Goal: Communication & Community: Answer question/provide support

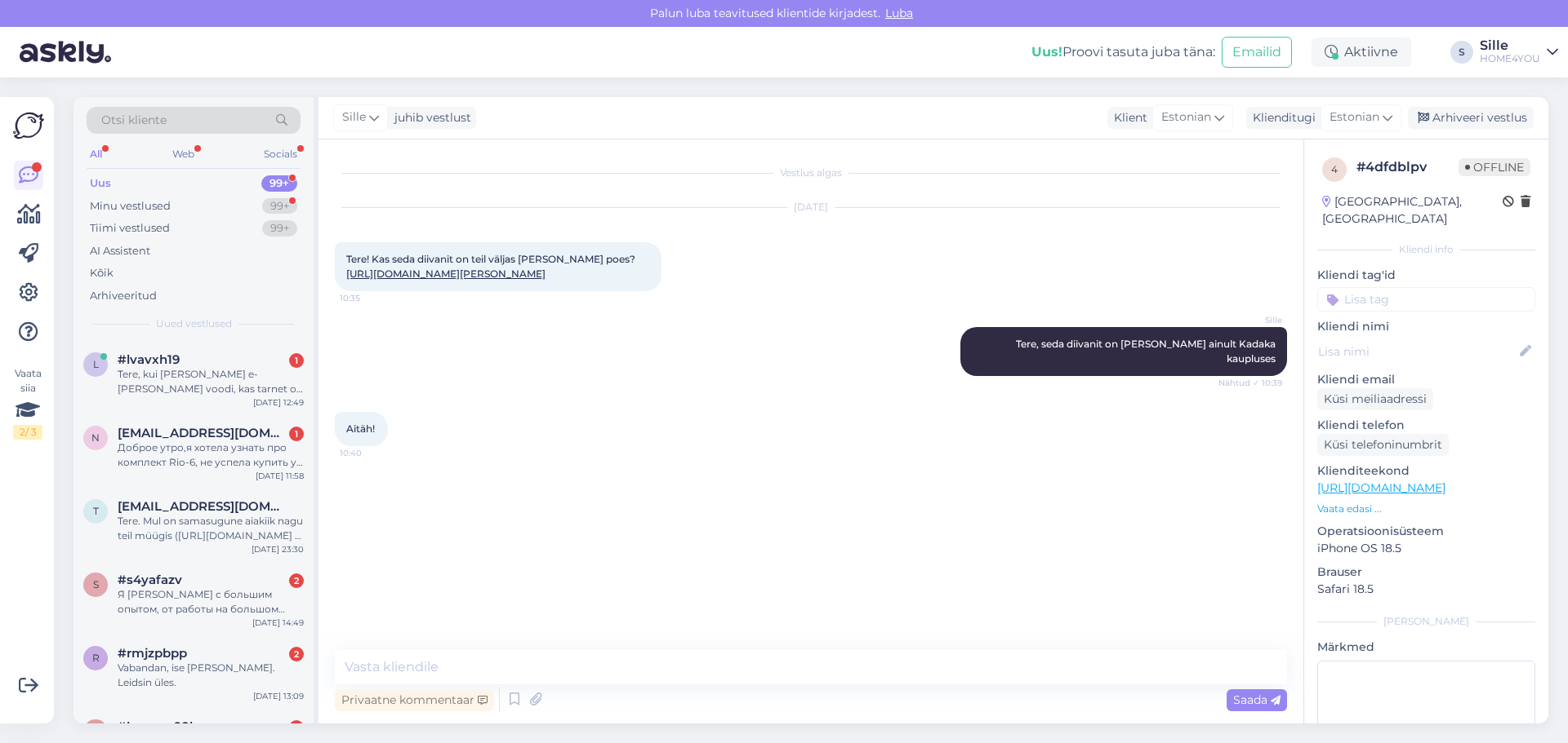
click at [212, 368] on div "Tere, kui [PERSON_NAME] e-[PERSON_NAME] voodi, kas tarnet on võimalik ajatada s…" at bounding box center [211, 381] width 186 height 30
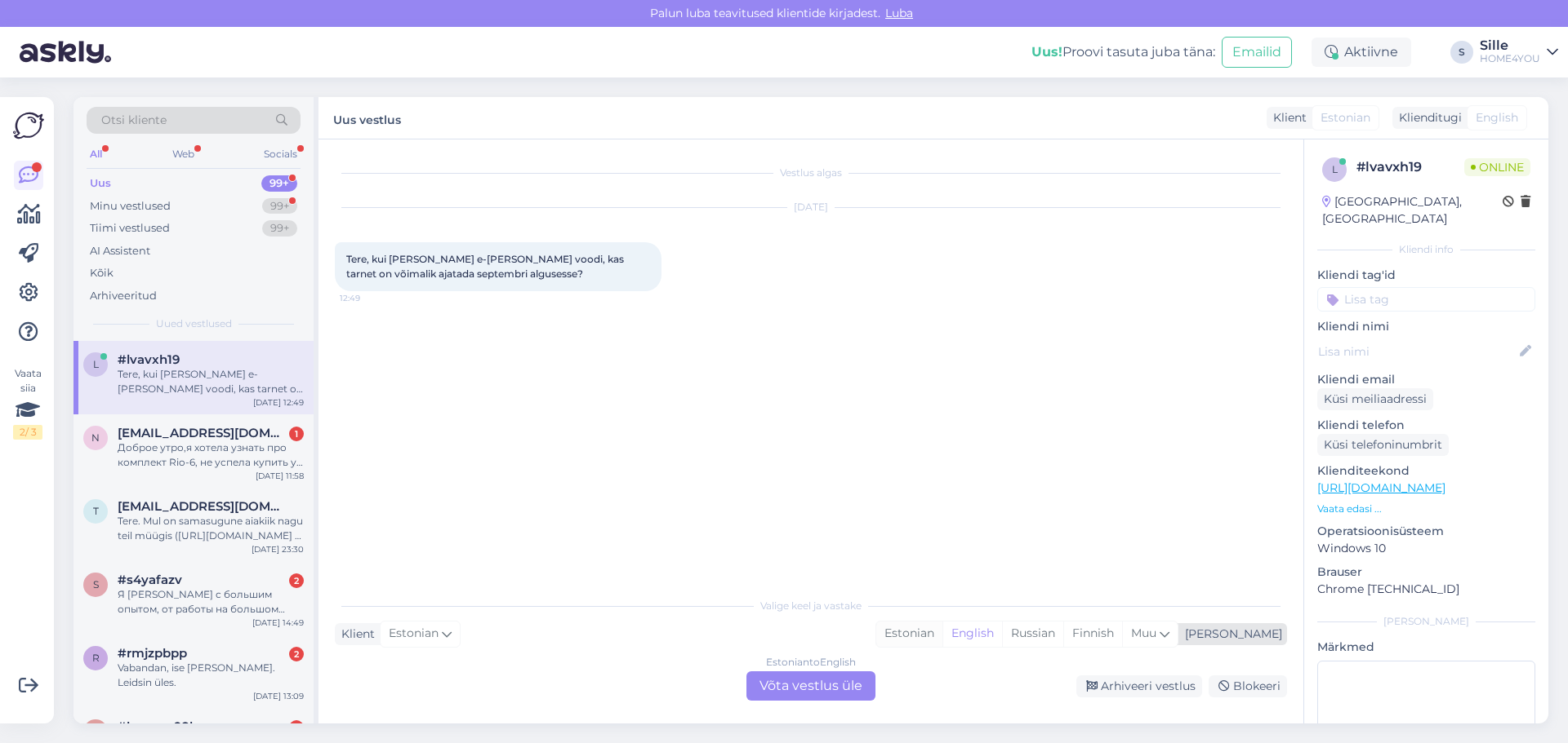
click at [942, 630] on div "Estonian" at bounding box center [909, 634] width 66 height 25
click at [861, 686] on div "Estonian to Estonian Võta vestlus üle" at bounding box center [810, 686] width 129 height 30
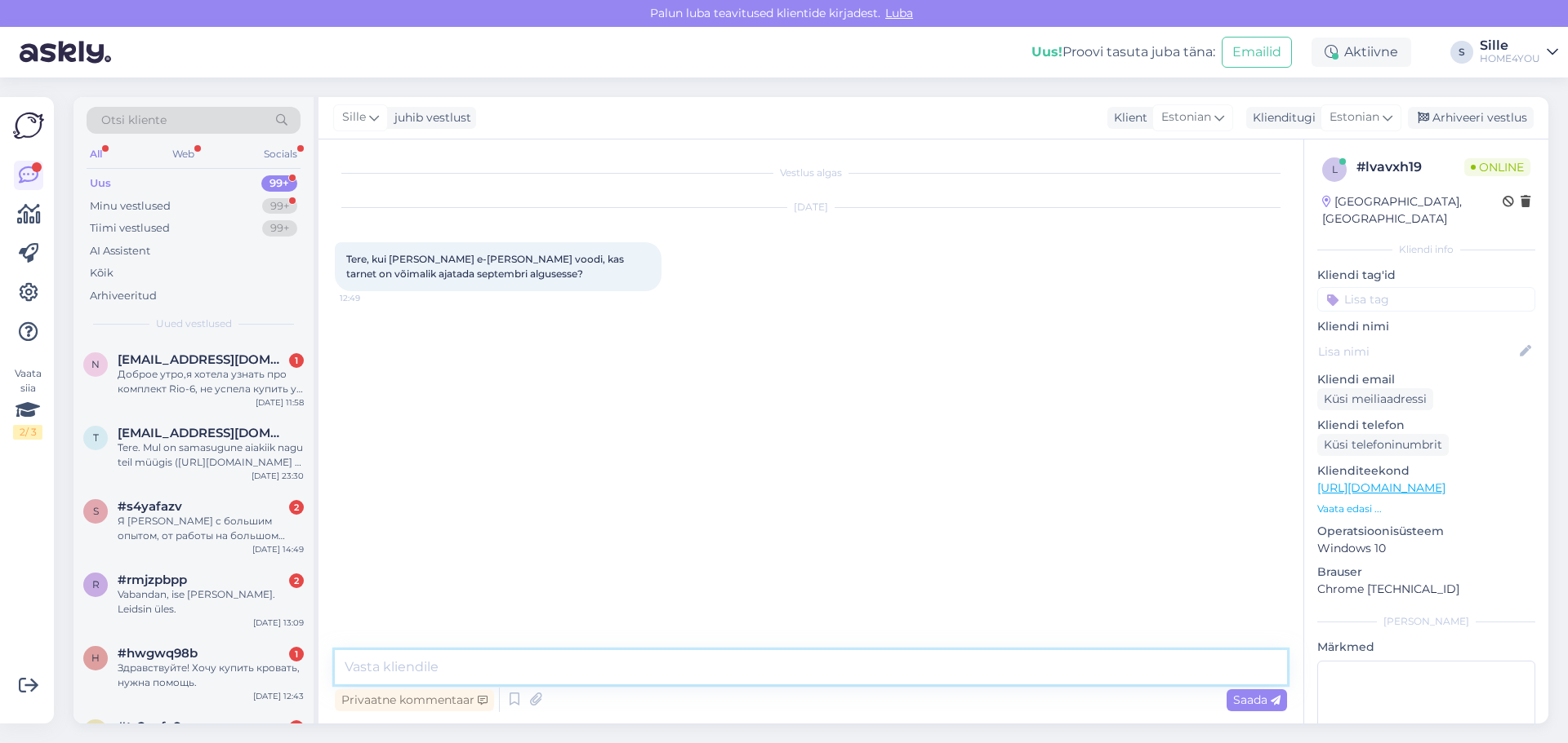
click at [661, 658] on textarea at bounding box center [811, 667] width 952 height 35
type textarea "Tere,"
type textarea "On võimalik jah, kui kirjutada kommentaari väljale oma soov"
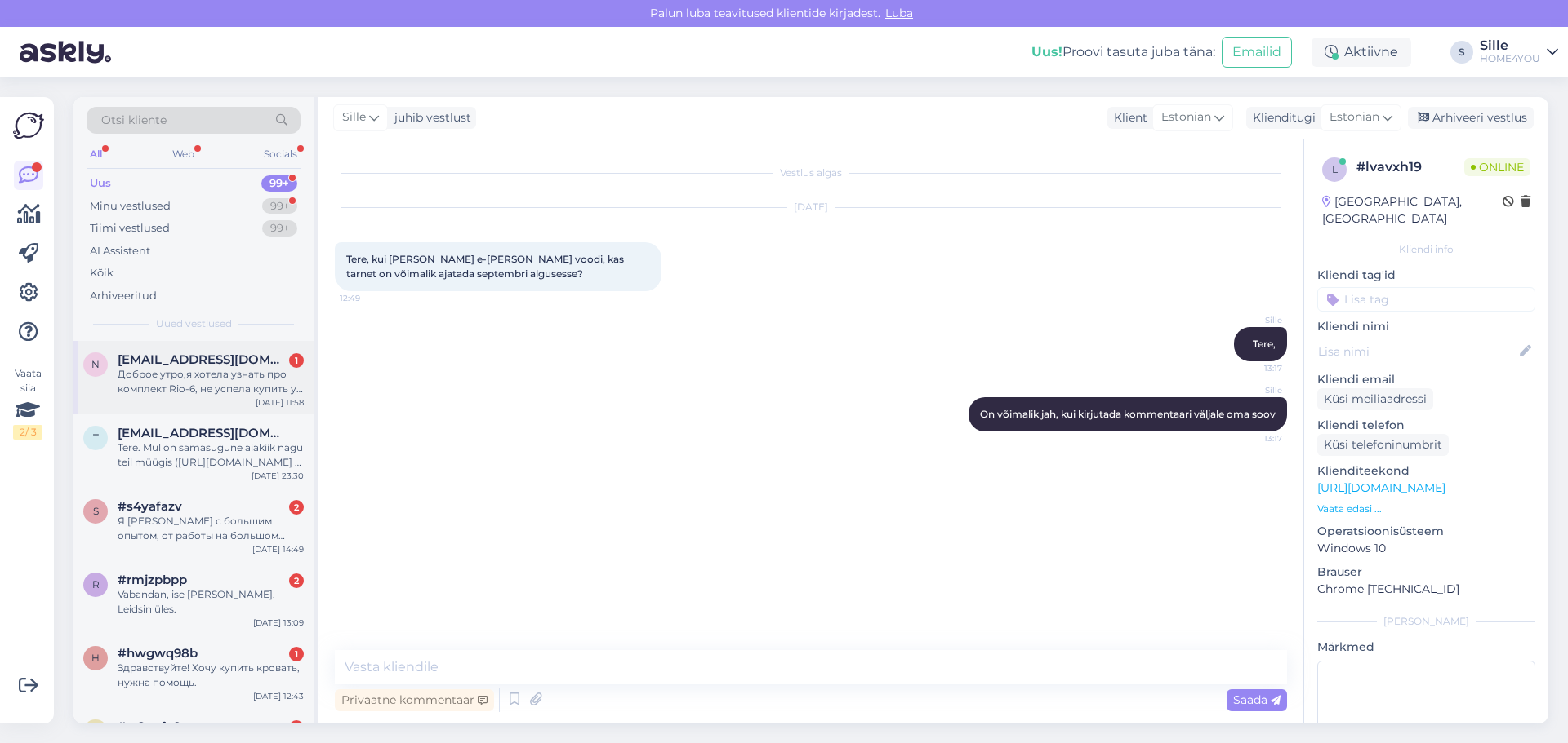
click at [249, 413] on div "n [EMAIL_ADDRESS][DOMAIN_NAME] 1 Доброе утро,я хотела узнать про комплект Rio-6…" at bounding box center [194, 378] width 240 height 74
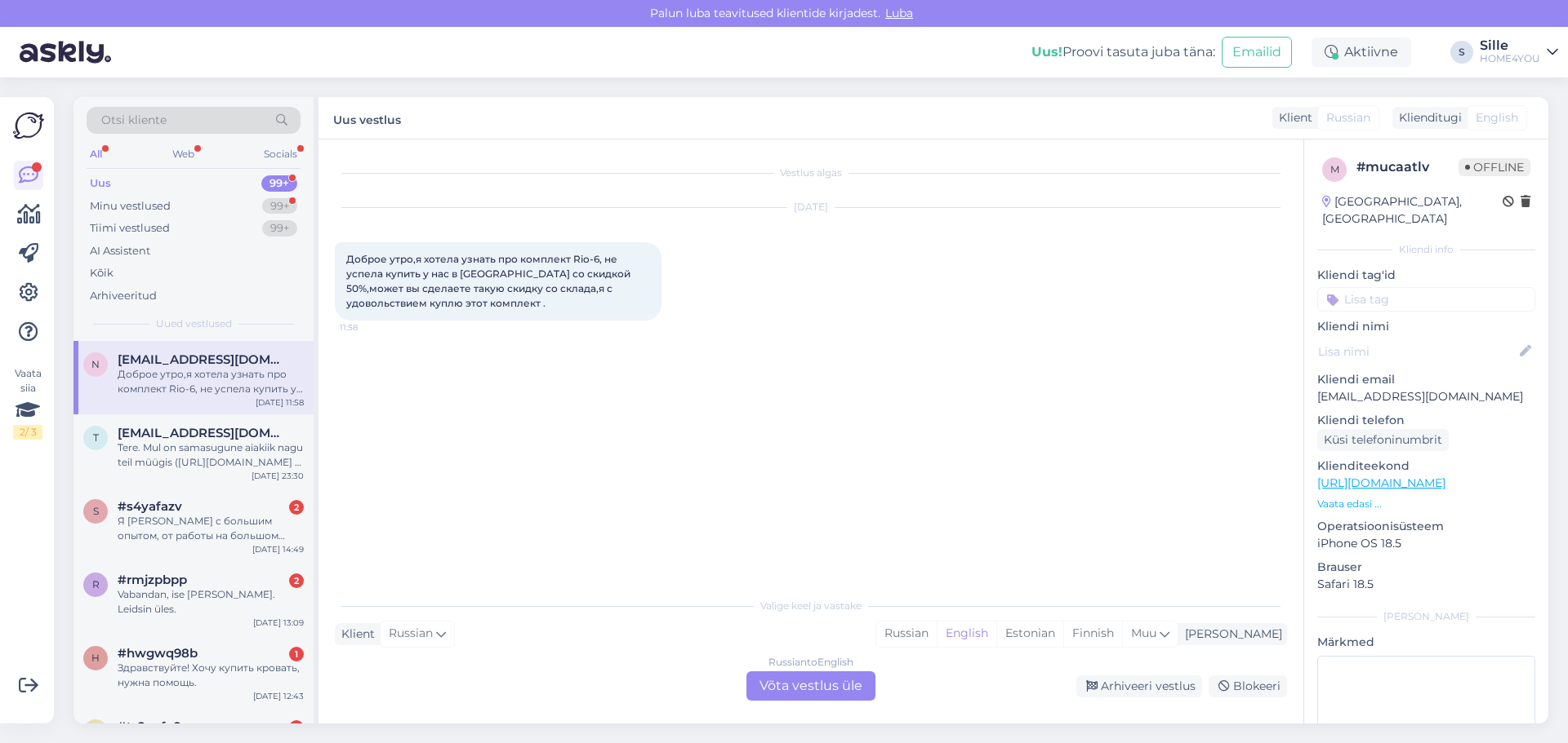
click at [845, 695] on div "Russian to English Võta vestlus üle" at bounding box center [810, 686] width 129 height 30
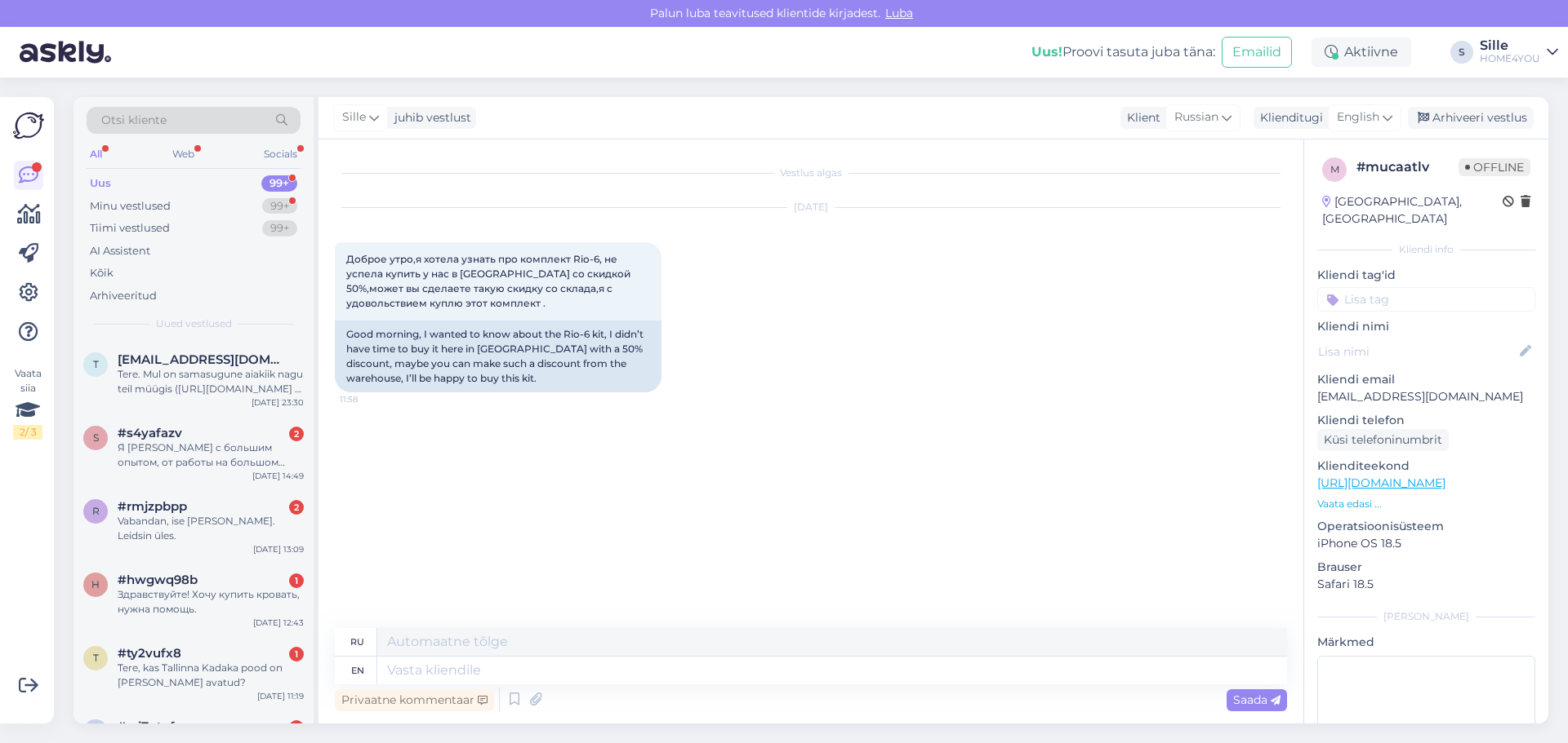
click at [432, 655] on div "ru" at bounding box center [811, 642] width 952 height 29
click at [555, 642] on textarea at bounding box center [831, 642] width 909 height 28
type textarea "Unfortunately"
drag, startPoint x: 551, startPoint y: 647, endPoint x: 202, endPoint y: 649, distance: 349.0
click at [202, 649] on div "Otsi kliente All Web Socials Uus 99+ Minu vestlused 99+ Tiimi vestlused 99+ AI …" at bounding box center [811, 410] width 1475 height 626
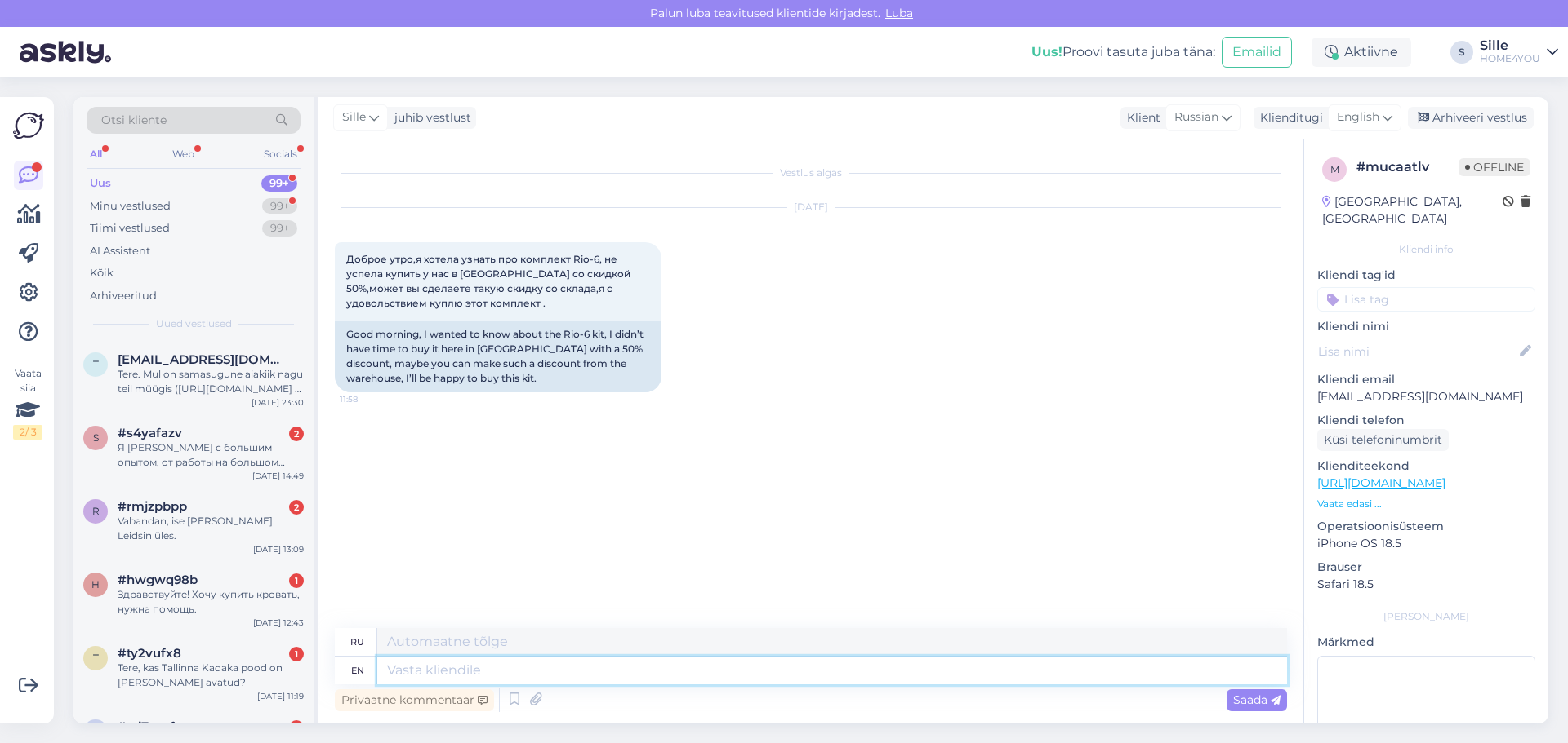
click at [460, 680] on textarea at bounding box center [831, 670] width 909 height 28
type textarea "Unfortunately"
type textarea "К сожалению"
type textarea "Unfortunately,"
type textarea "К сожалению,"
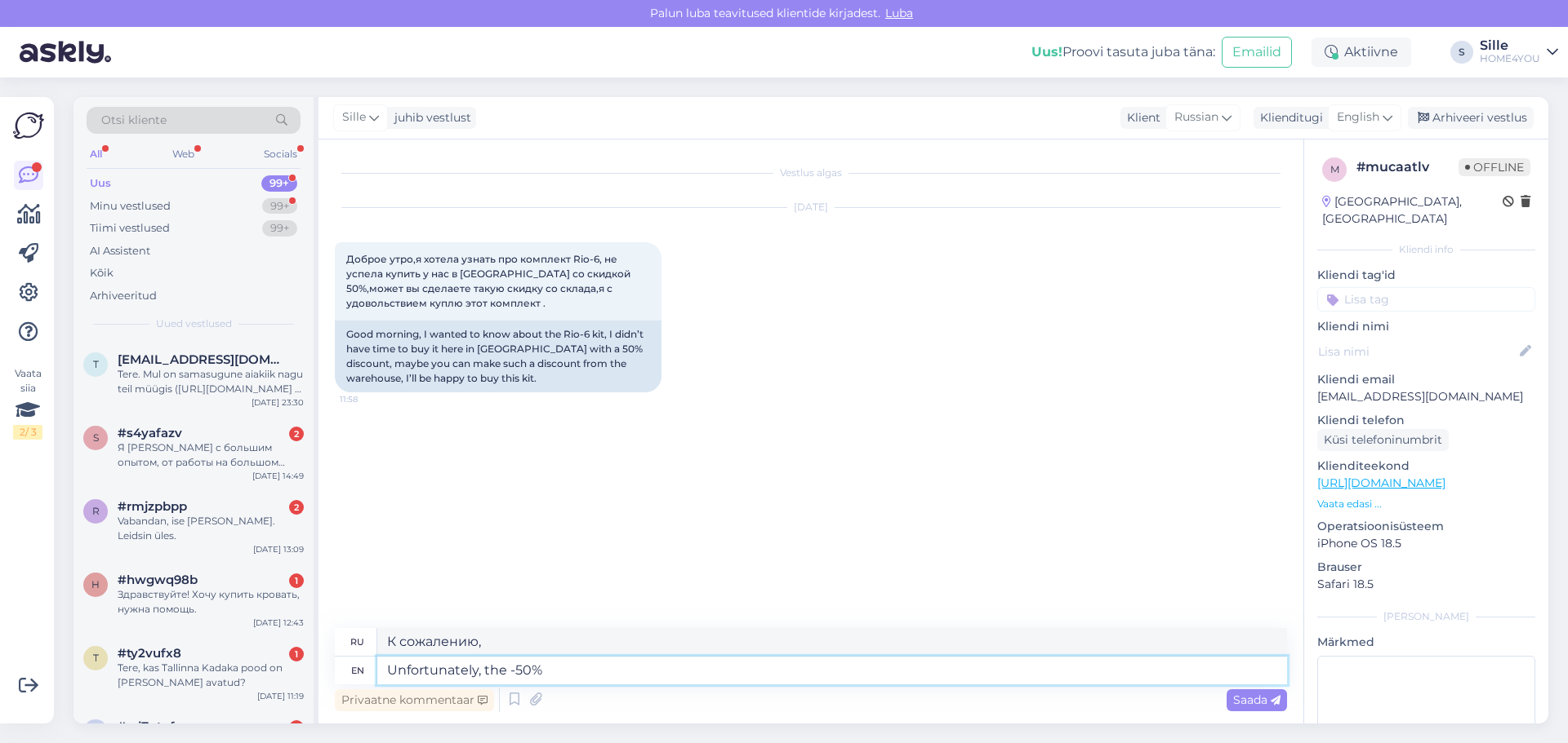
type textarea "Unfortunately, the -50%"
type textarea "К сожалению, -50%"
type textarea "Unfortunately, the -50% discount"
type textarea "К сожалению, скидка -50%"
type textarea "Unfortunately, the -50% discount only"
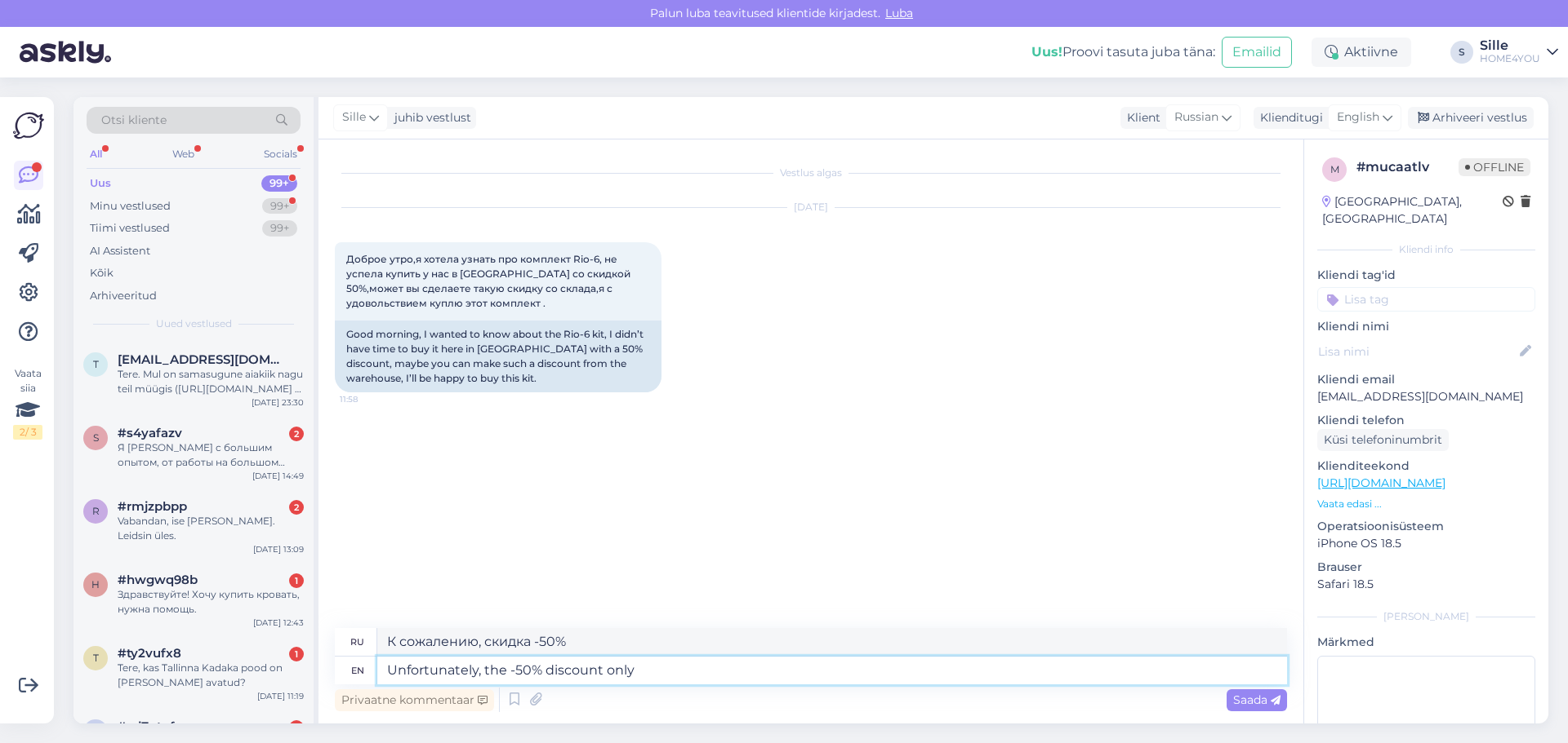
type textarea "К сожалению, скидка -50% только"
type textarea "Unfortunately, the -50% discount only applies to"
type textarea "К сожалению, скидка -50% действует только"
type textarea "Unfortunately, the -50% discount only applies to th"
type textarea "К сожалению, скидка -50% распространяется только на"
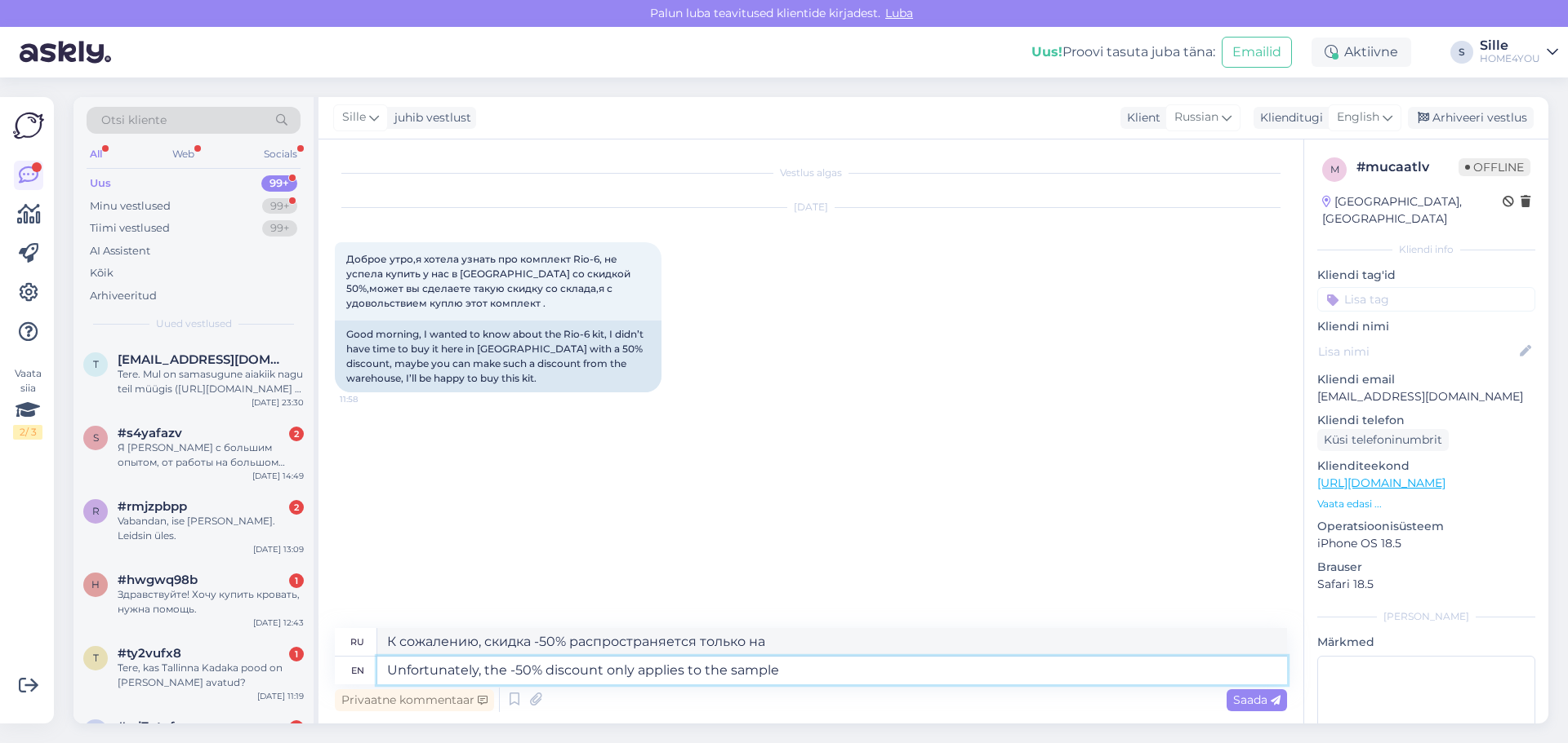
type textarea "Unfortunately, the -50% discount only applies to the sample"
type textarea "К сожалению, скидка -50% распространяется только на образец."
type textarea "Unfortunately, the -50% discount only applies to the sample product"
type textarea "К сожалению, скидка -50% распространяется только на образец товара."
type textarea "Unfortunately, the -50% discount only applies to the sample product. I"
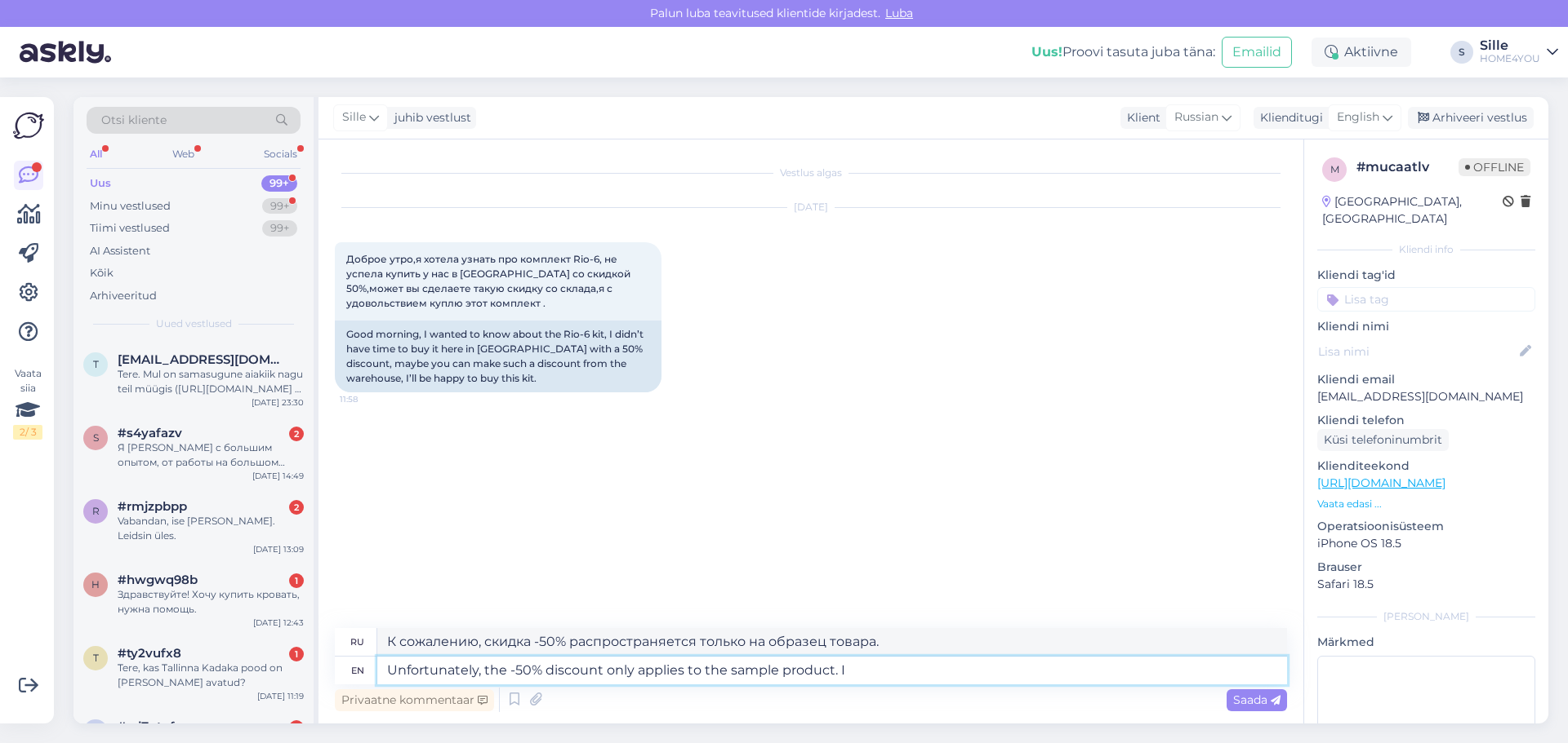
type textarea "К сожалению, скидка -50% распространяется только на пробный товар."
type textarea "Unfortunately, the -50% discount only applies to the sample product. If"
type textarea "К сожалению, скидка -50% распространяется только на пробный товар. Если"
type textarea "Unfortunately, the -50% discount only applies to the sample product. If you"
type textarea "К сожалению, скидка -50% распространяется только на пробный товар. Если вы"
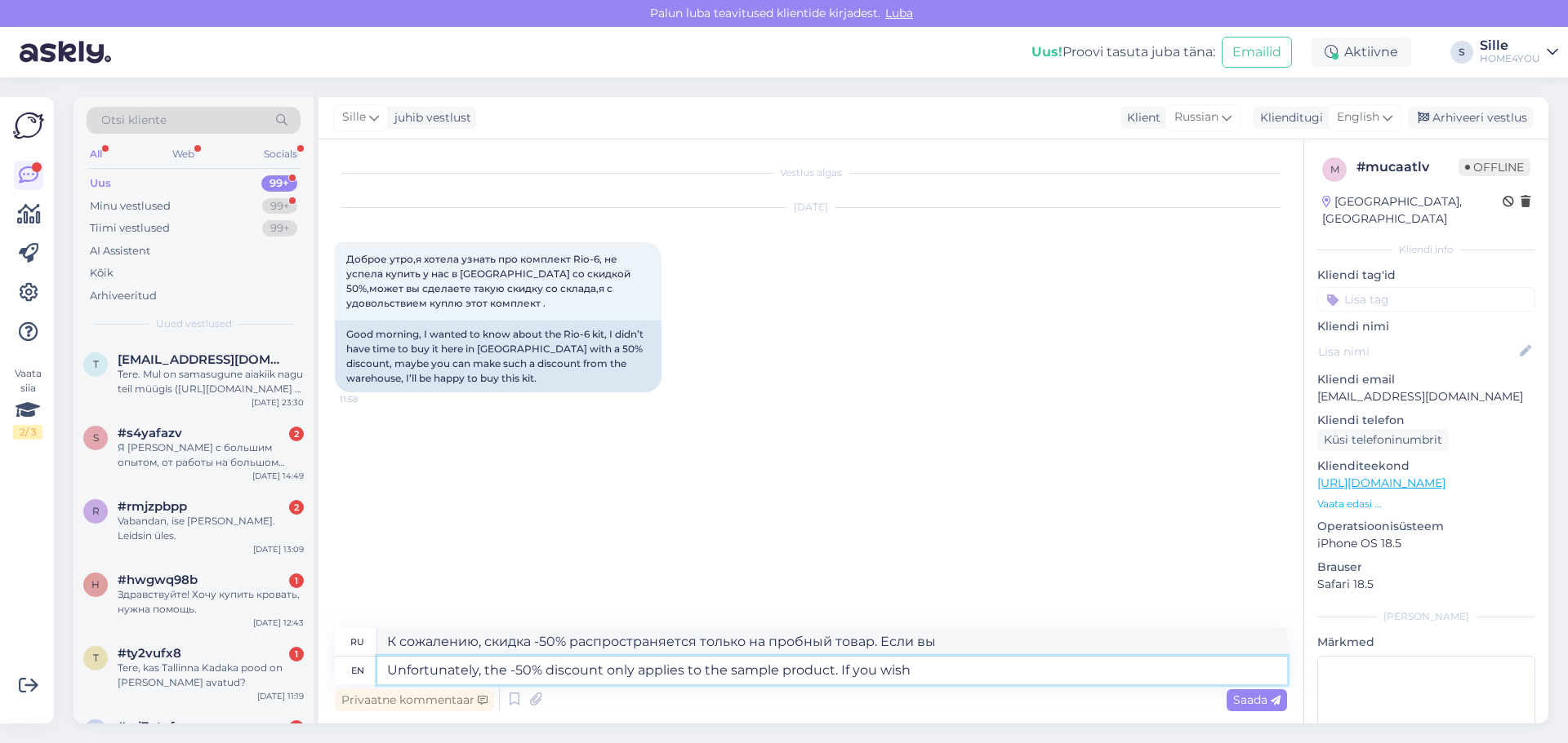
type textarea "Unfortunately, the -50% discount only applies to the sample product. If you wis…"
type textarea "К сожалению, скидка -50% распространяется только на пробный товар. Если хотите.…"
type textarea "Unfortunately, the -50% discount only applies to the sample product. If you wis…"
type textarea "К сожалению, скидка -50% распространяется только на пробный товар. Если вы хоти…"
type textarea "Unfortunately, the -50% discount only applies to the sample product. If you wis…"
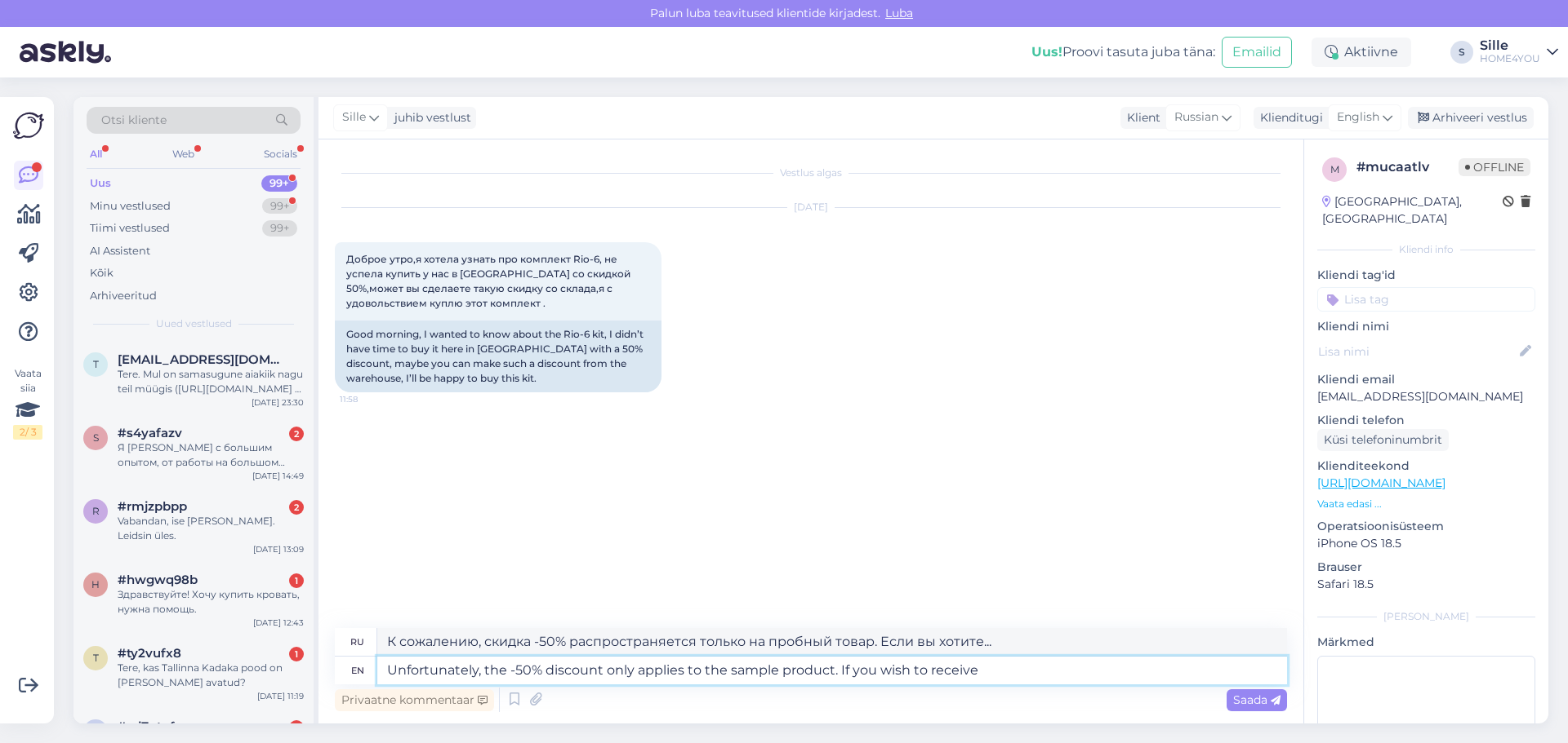
type textarea "К сожалению, скидка -50% распространяется только на пробный товар. Если вы хоти…"
type textarea "Unfortunately, the -50% discount only applies to the sample product. If you wish"
type textarea "К сожалению, скидка -50% распространяется только на пробный товар. Если вы хоти…"
type textarea "Unfortunately, the -50% discount only applies to the sample product. If you wish"
type textarea "К сожалению, скидка -50% распространяется только на пробный товар. Если хотите.…"
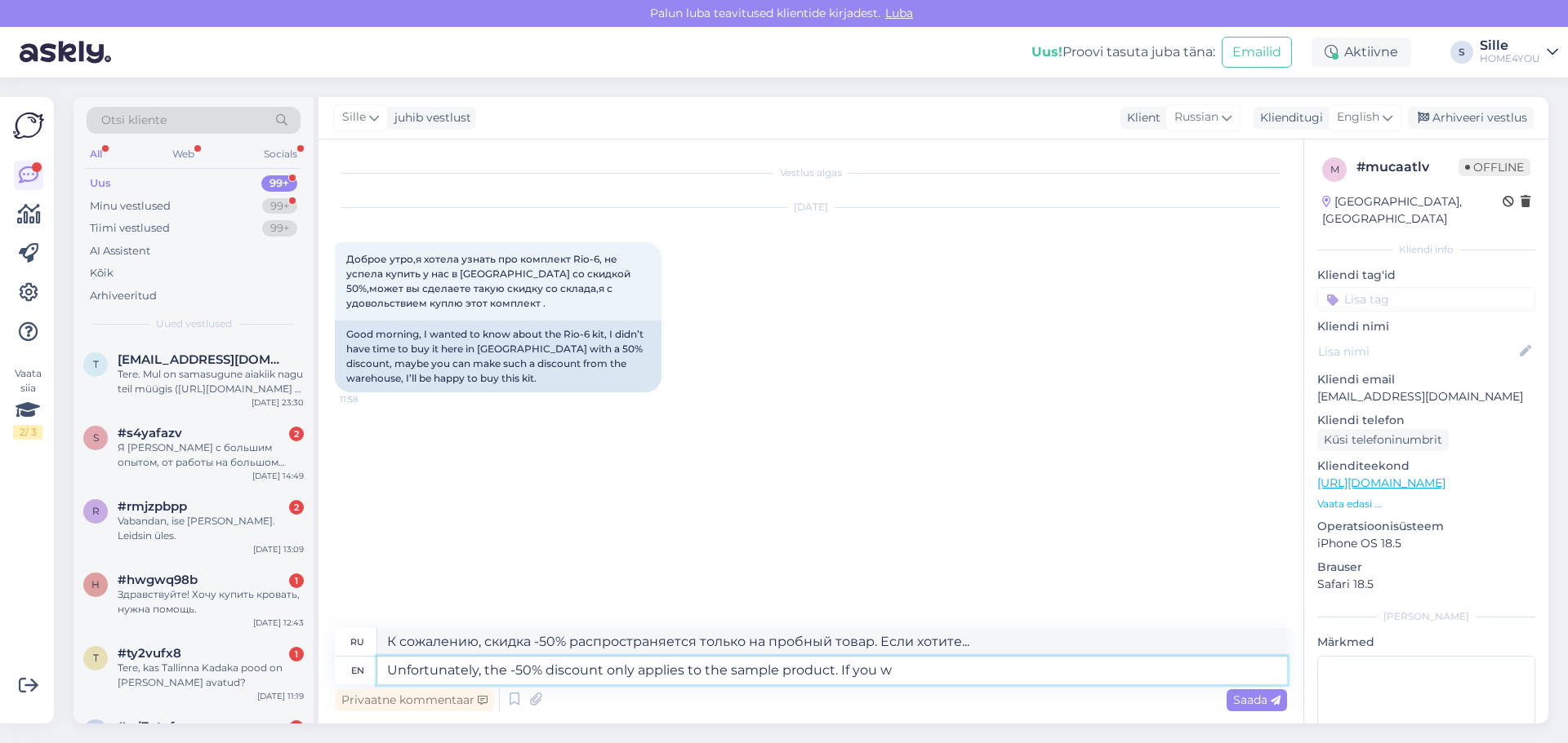
type textarea "Unfortunately, the -50% discount only applies to the sample product. If you"
type textarea "К сожалению, скидка -50% распространяется только на пробный товар. Если вы"
type textarea "Unfortunately, the -50% discount only applies to the sample product. If you sti…"
type textarea "К сожалению, скидка -50% распространяется только на пробный товар. Если вы всё …"
type textarea "Unfortunately, the -50% discount only applies to the sample product. If you sti…"
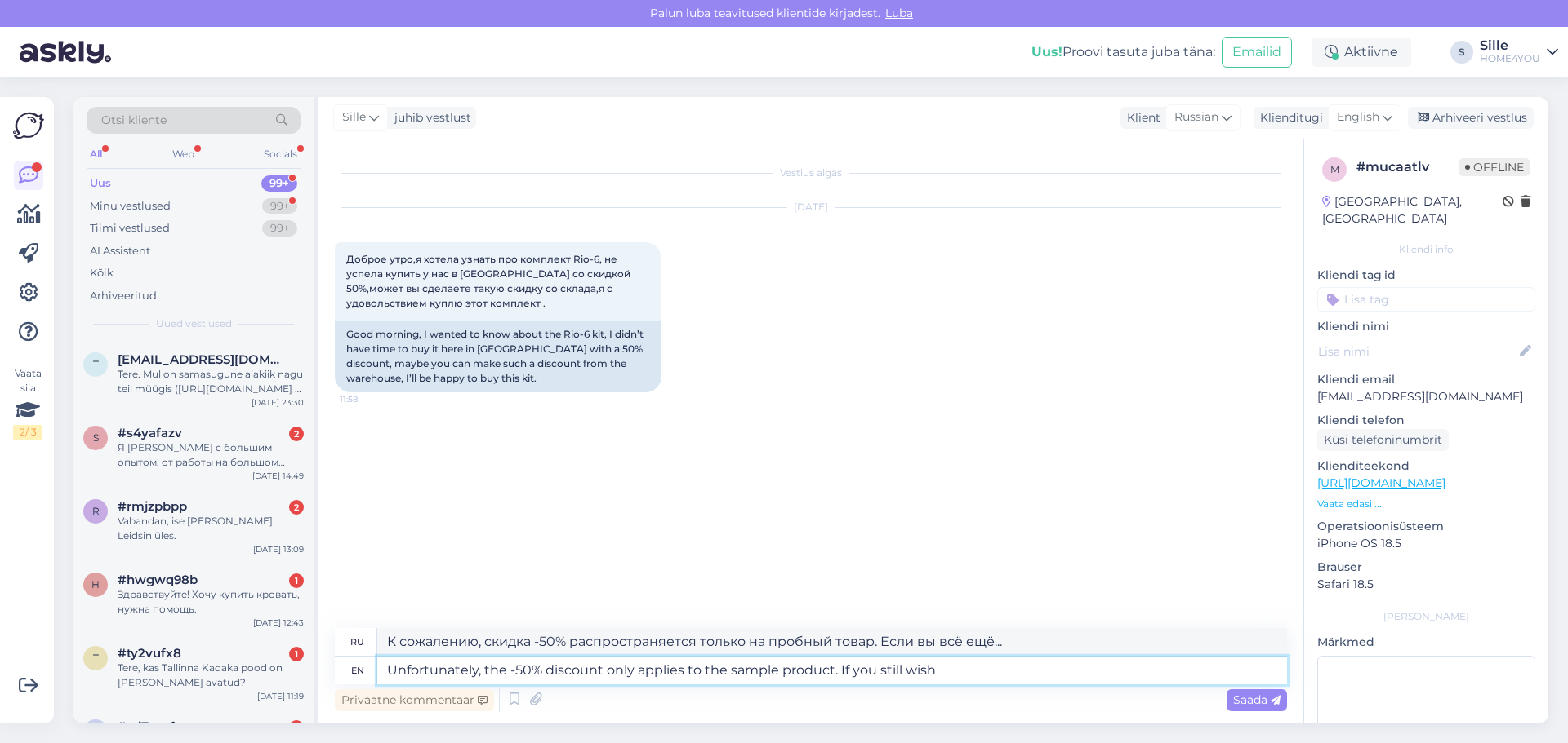
type textarea "К сожалению, скидка -50% распространяется только на пробный товар. Если вы всё …"
type textarea "Unfortunately, the -50% discount only applies to the sample product. If you sti…"
type textarea "К сожалению, скидка -50% распространяется только на пробный товар. Если вы всё …"
type textarea "Unfortunately, the -50% discount only applies to the sample product. If you sti…"
type textarea "К сожалению, скидка -50% распространяется только на пробник. Если вы всё ещё хо…"
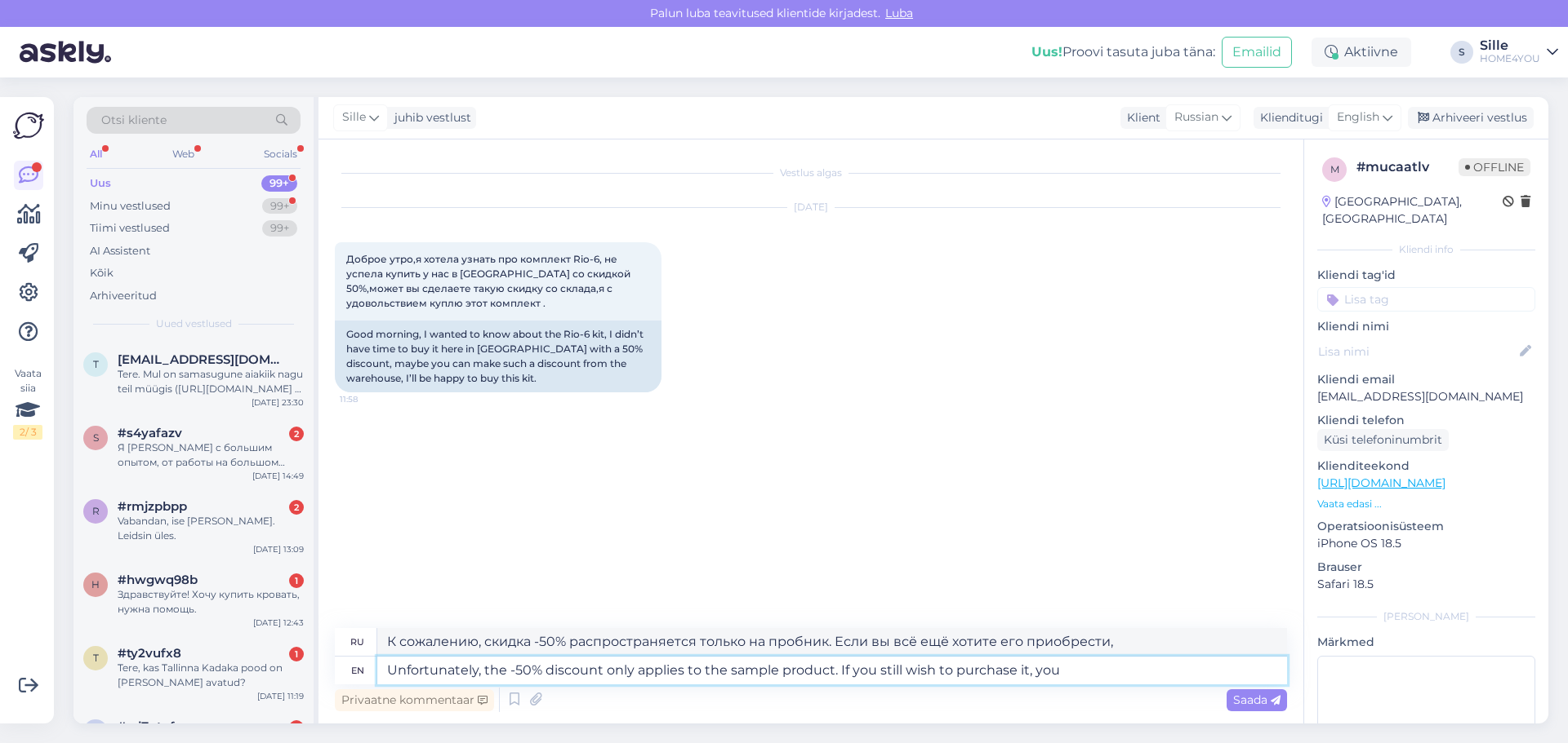
type textarea "Unfortunately, the -50% discount only applies to the sample product. If you sti…"
type textarea "К сожалению, скидка -50% распространяется только на пробный товар. Если вы всё …"
type textarea "Unfortunately, the -50% discount only applies to the sample product. If you sti…"
type textarea "К сожалению, скидка -50% распространяется только на пробный товар. Если вы всё …"
type textarea "Unfortunately, the -50% discount only applies to the sample product. If you sti…"
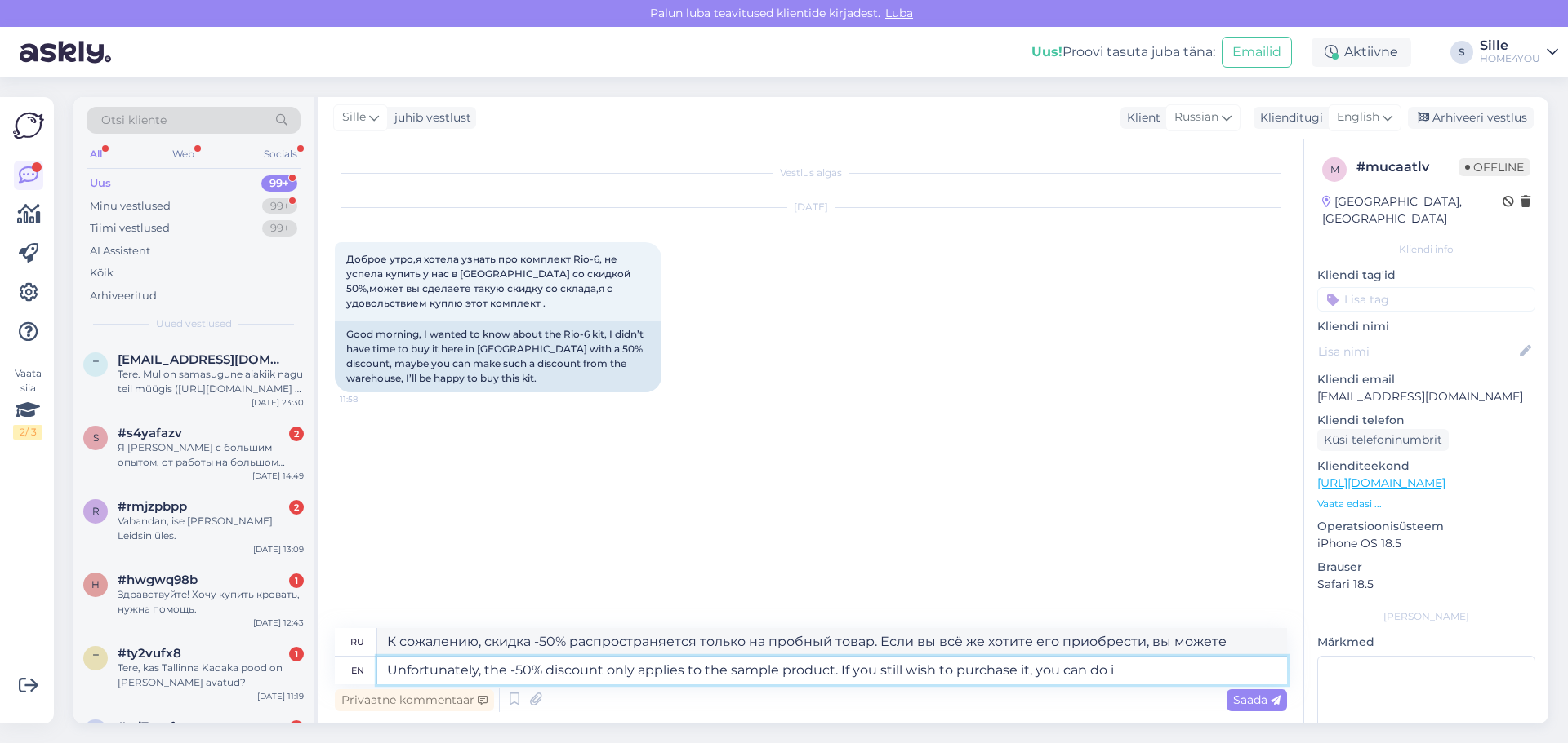
type textarea "К сожалению, скидка -50% распространяется только на пробный товар. Если вы всё …"
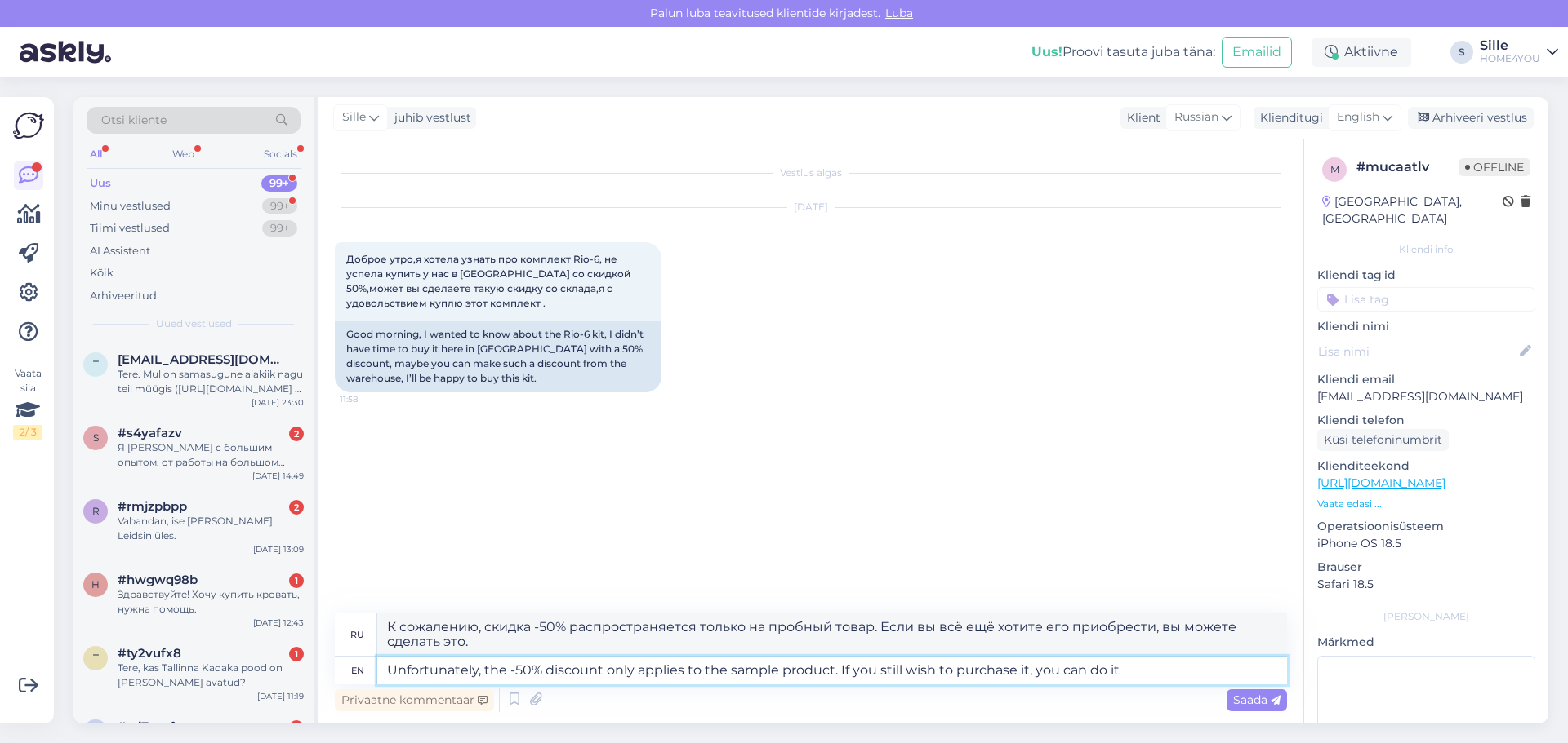
type textarea "Unfortunately, the -50% discount only applies to the sample product. If you sti…"
type textarea "К сожалению, скидка -50% распространяется только на пробник. Если вы всё ещё хо…"
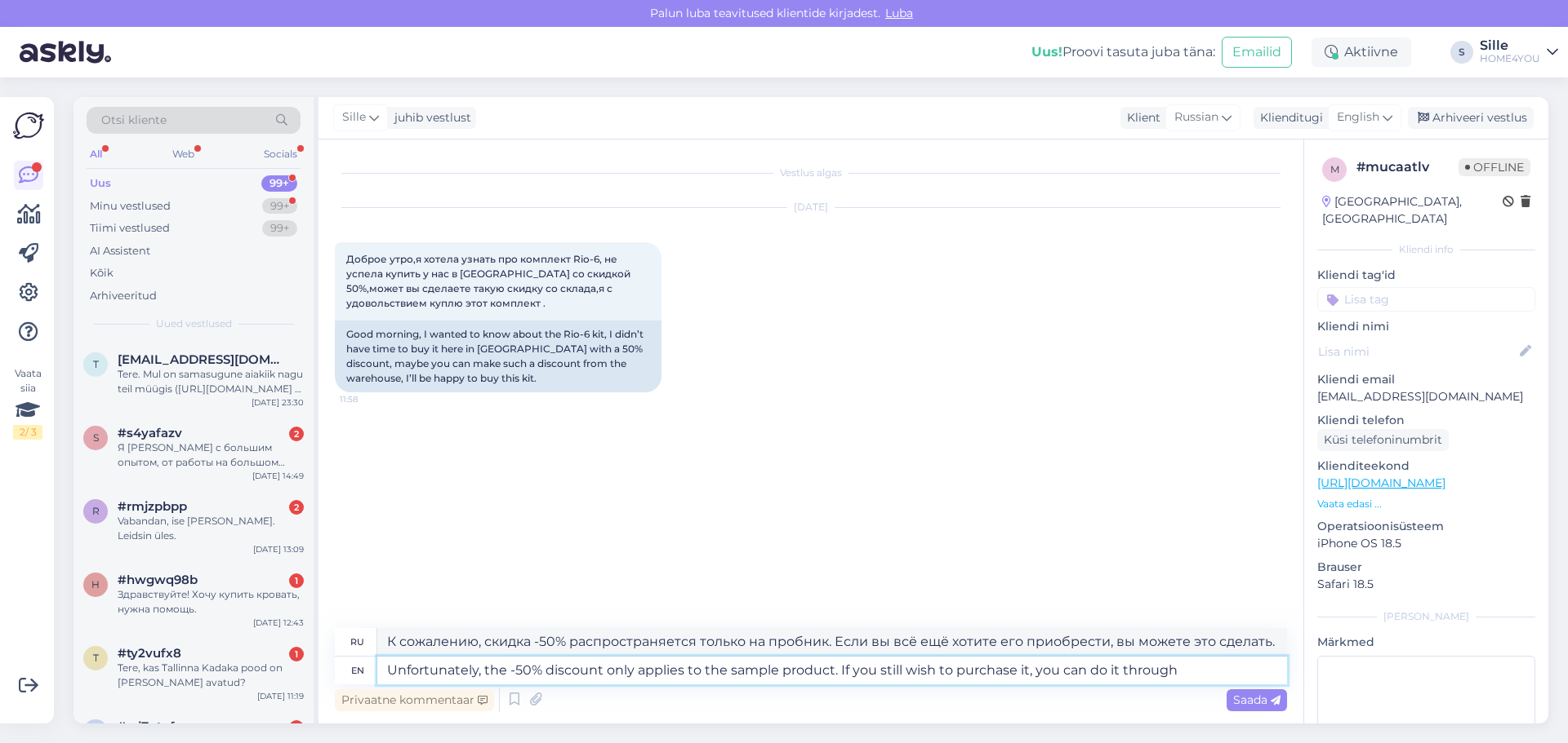
type textarea "Unfortunately, the -50% discount only applies to the sample product. If you sti…"
type textarea "К сожалению, скидка -50% распространяется только на пробник. Если вы всё же хот…"
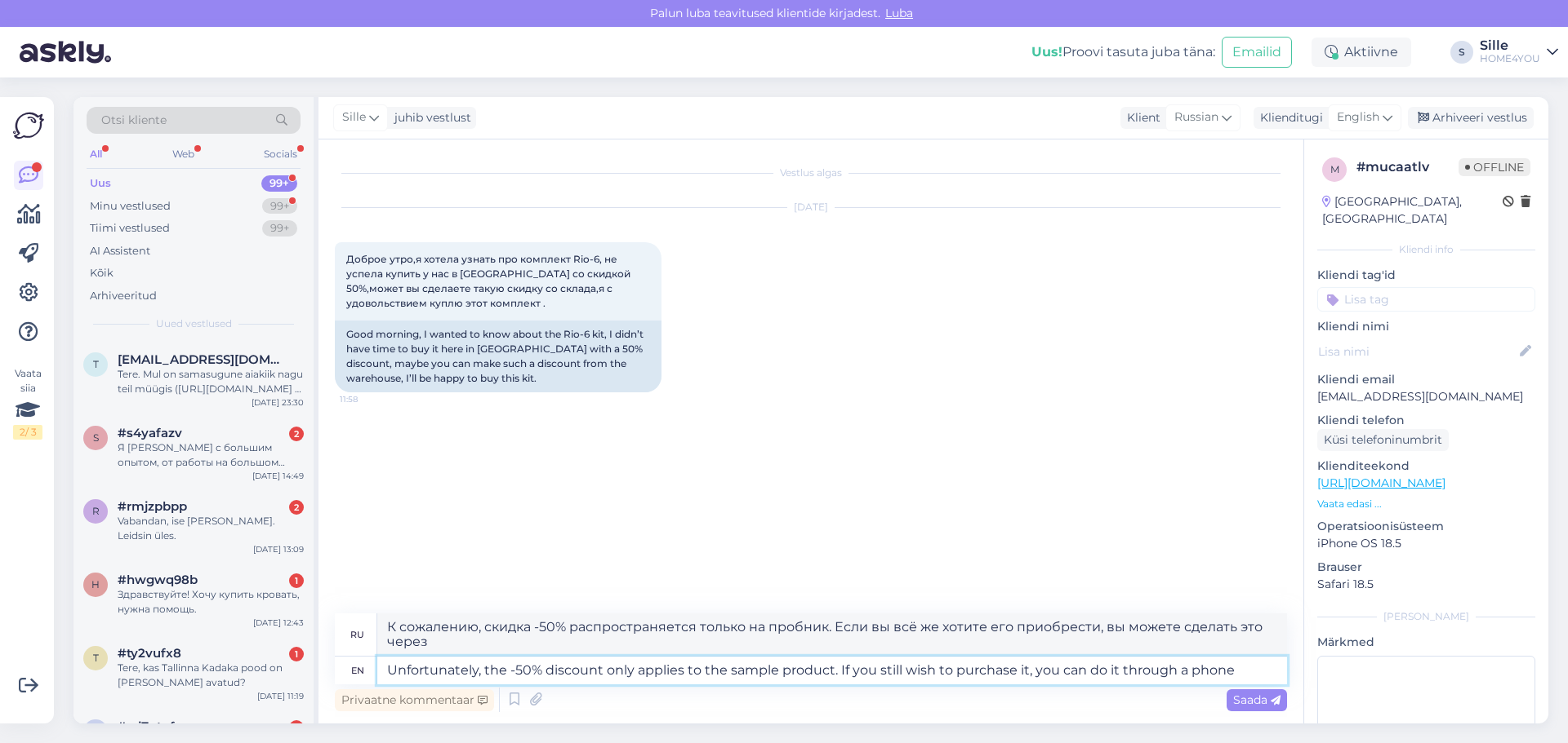
type textarea "Unfortunately, the -50% discount only applies to the sample product. If you sti…"
type textarea "К сожалению, скидка -50% распространяется только на пробный товар. Если вы всё …"
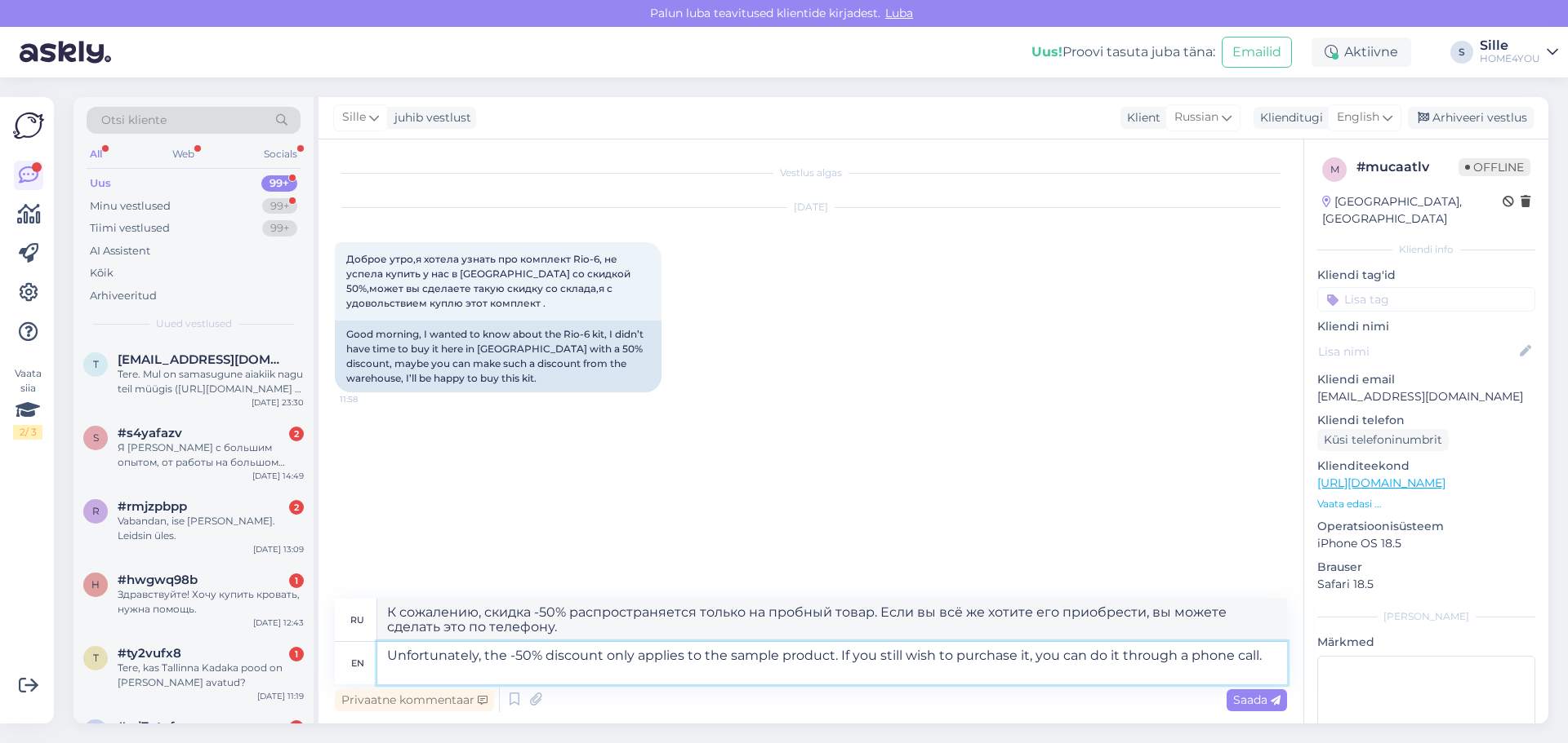
drag, startPoint x: 1261, startPoint y: 659, endPoint x: 844, endPoint y: 661, distance: 417.0
click at [844, 661] on textarea "Unfortunately, the -50% discount only applies to the sample product. If you sti…" at bounding box center [831, 664] width 909 height 42
type textarea "Unfortunately, the -50% discount only applies to the sample product."
type textarea "К сожалению, скидка -50% распространяется только на образец товара."
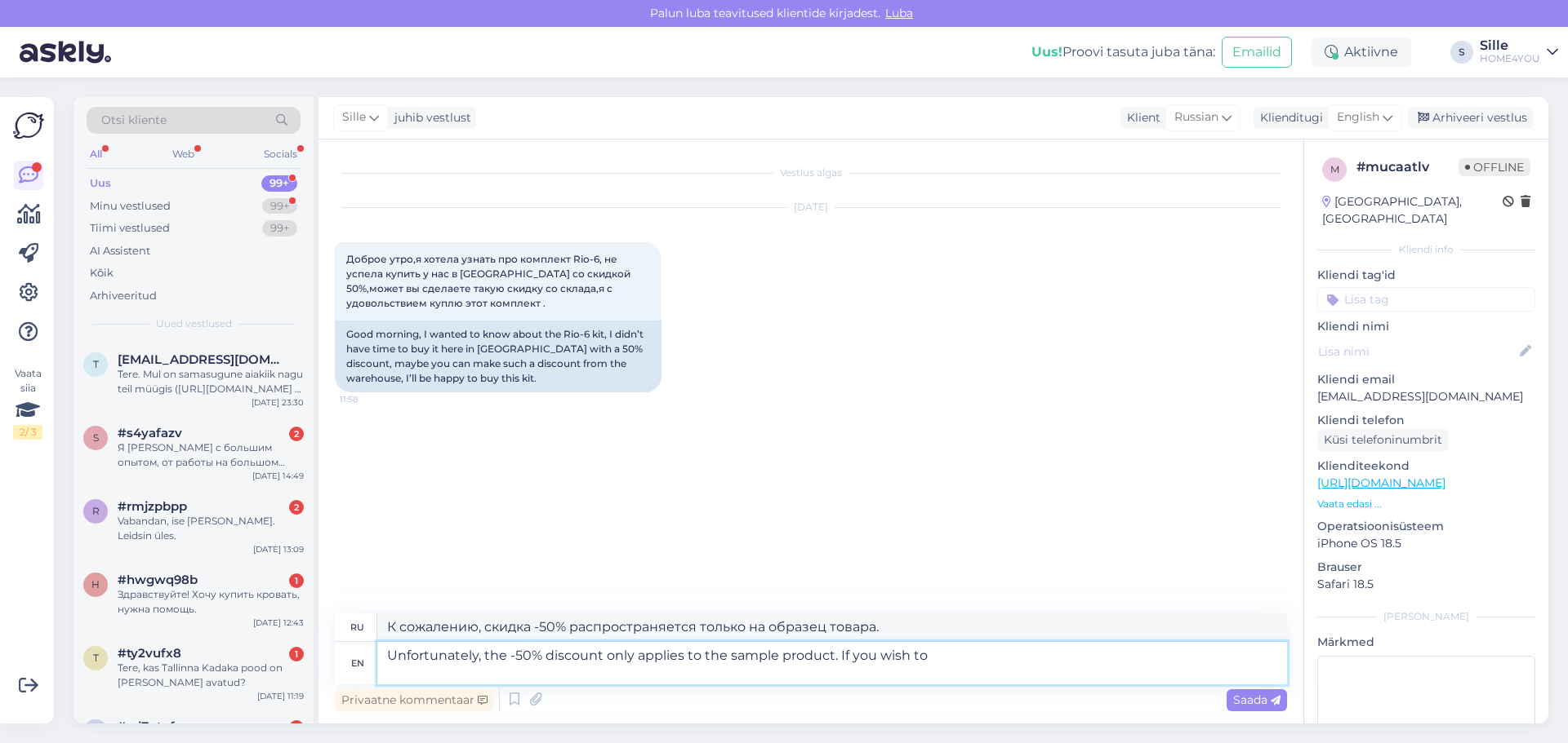
type textarea "Unfortunately, the -50% discount only applies to the sample product. If you wis…"
type textarea "К сожалению, скидка -50% распространяется только на пробный товар. Если вы хоти…"
type textarea "Unfortunately, the -50% discount only applies to the sample product. If you wis…"
type textarea "К сожалению, скидка -50% распространяется только на пробный товар. Если вы хоти…"
type textarea "Unfortunately, the -50% discount only applies to the sample product. If you wis…"
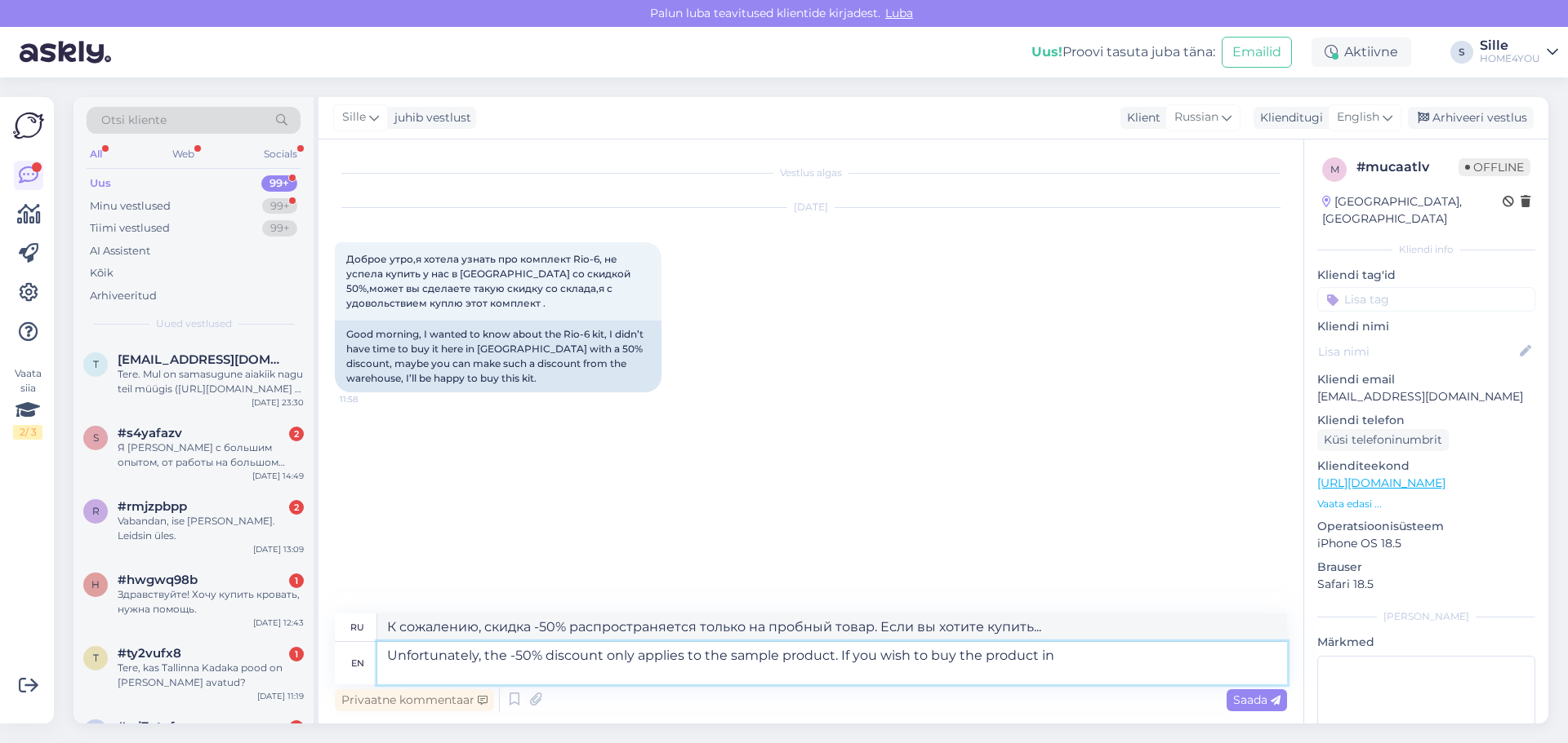
type textarea "К сожалению, скидка -50% распространяется только на пробный товар. Если вы хоти…"
type textarea "Unfortunately, the -50% discount only applies to the sample product. If you wis…"
type textarea "К сожалению, скидка -50% распространяется только на образцы. Если вы хотите при…"
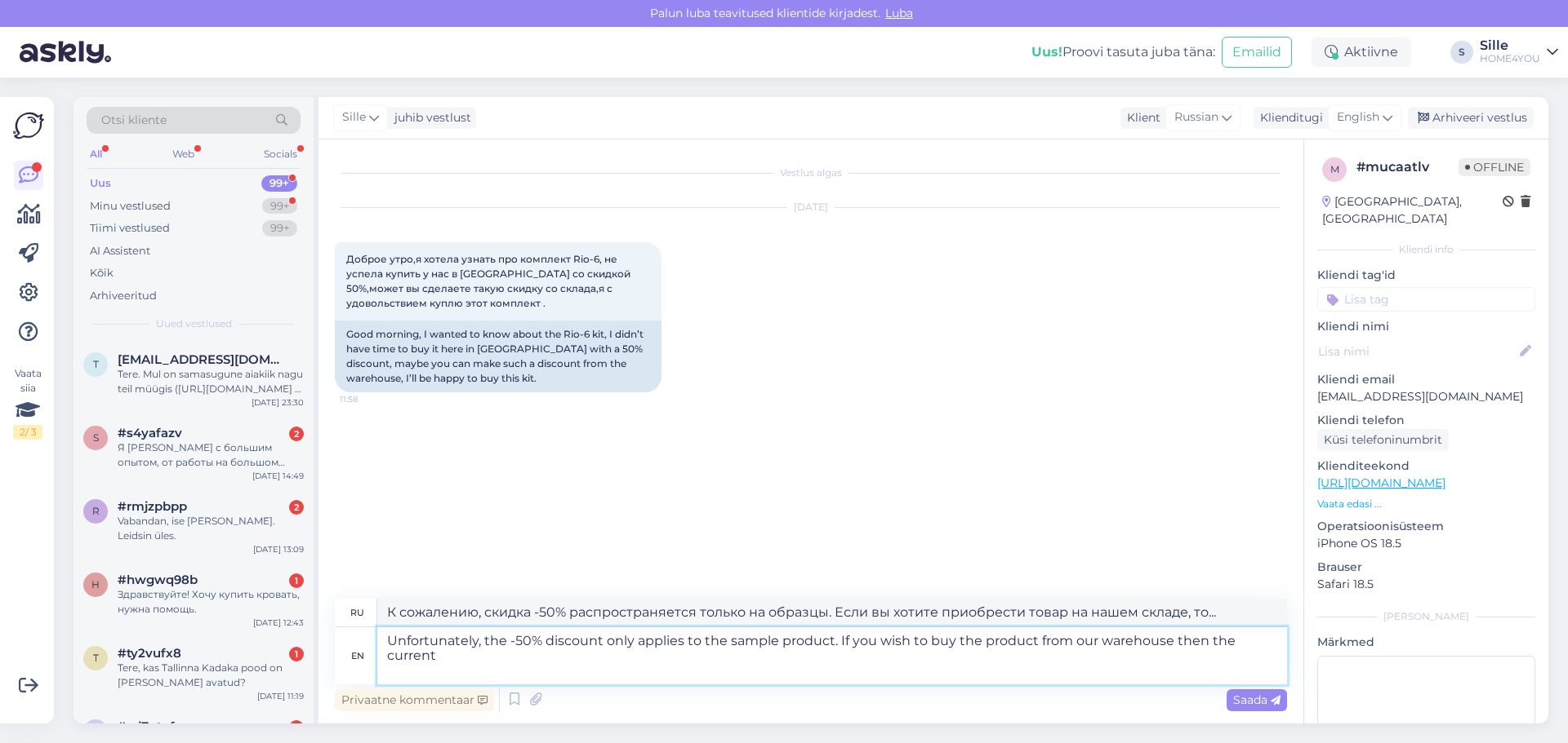
type textarea "Unfortunately, the -50% discount only applies to the sample product. If you wis…"
type textarea "К сожалению, скидка -50% распространяется только на образцы. Если вы хотите при…"
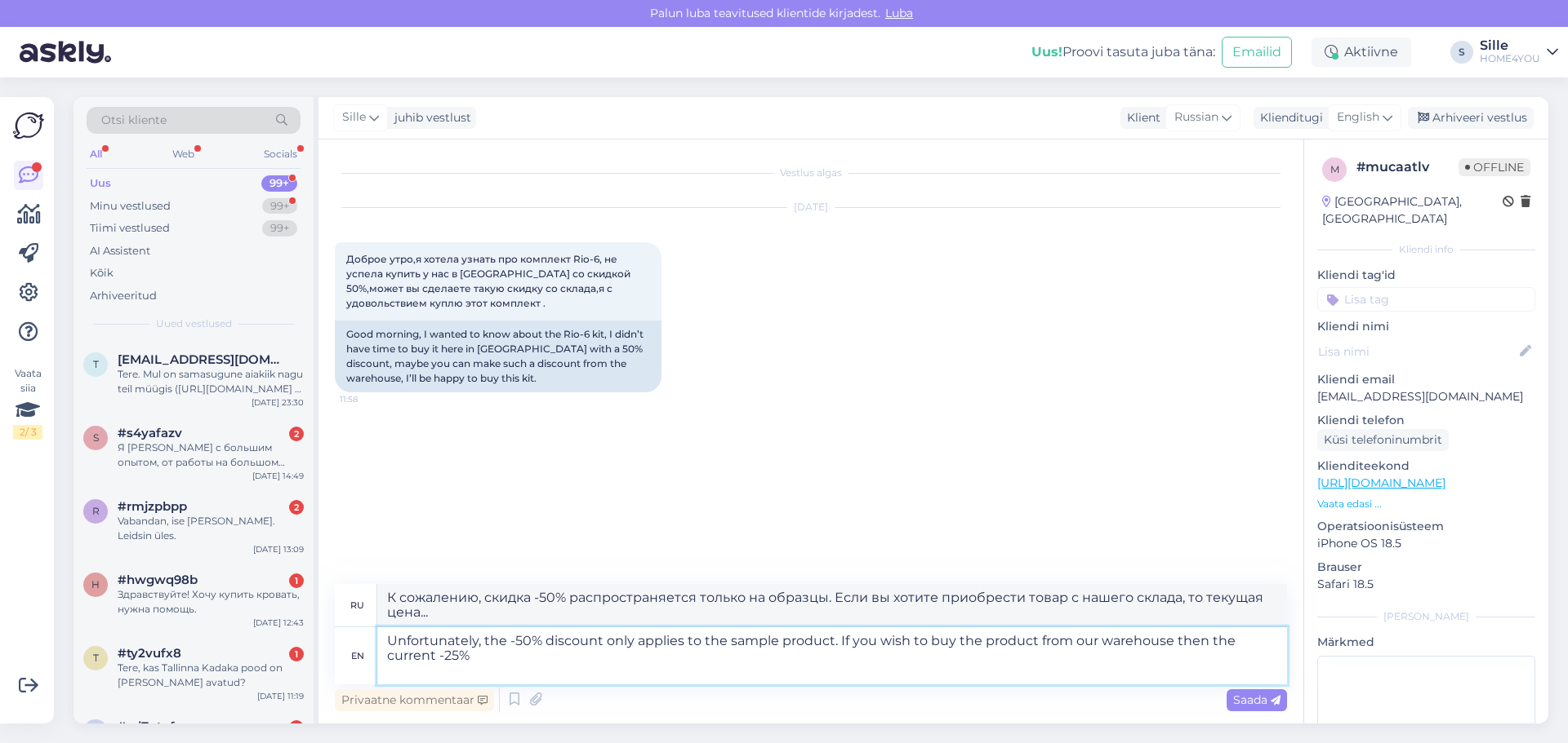
type textarea "Unfortunately, the -50% discount only applies to the sample product. If you wis…"
type textarea "К сожалению, скидка -50% распространяется только на образцы. Если вы хотите при…"
type textarea "Unfortunately, the -50% discount only applies to the sample product. If you wis…"
type textarea "К сожалению, скидка -50% распространяется только на образцы. Если вы хотите при…"
type textarea "Unfortunately, the -50% discount only applies to the sample product. If you wis…"
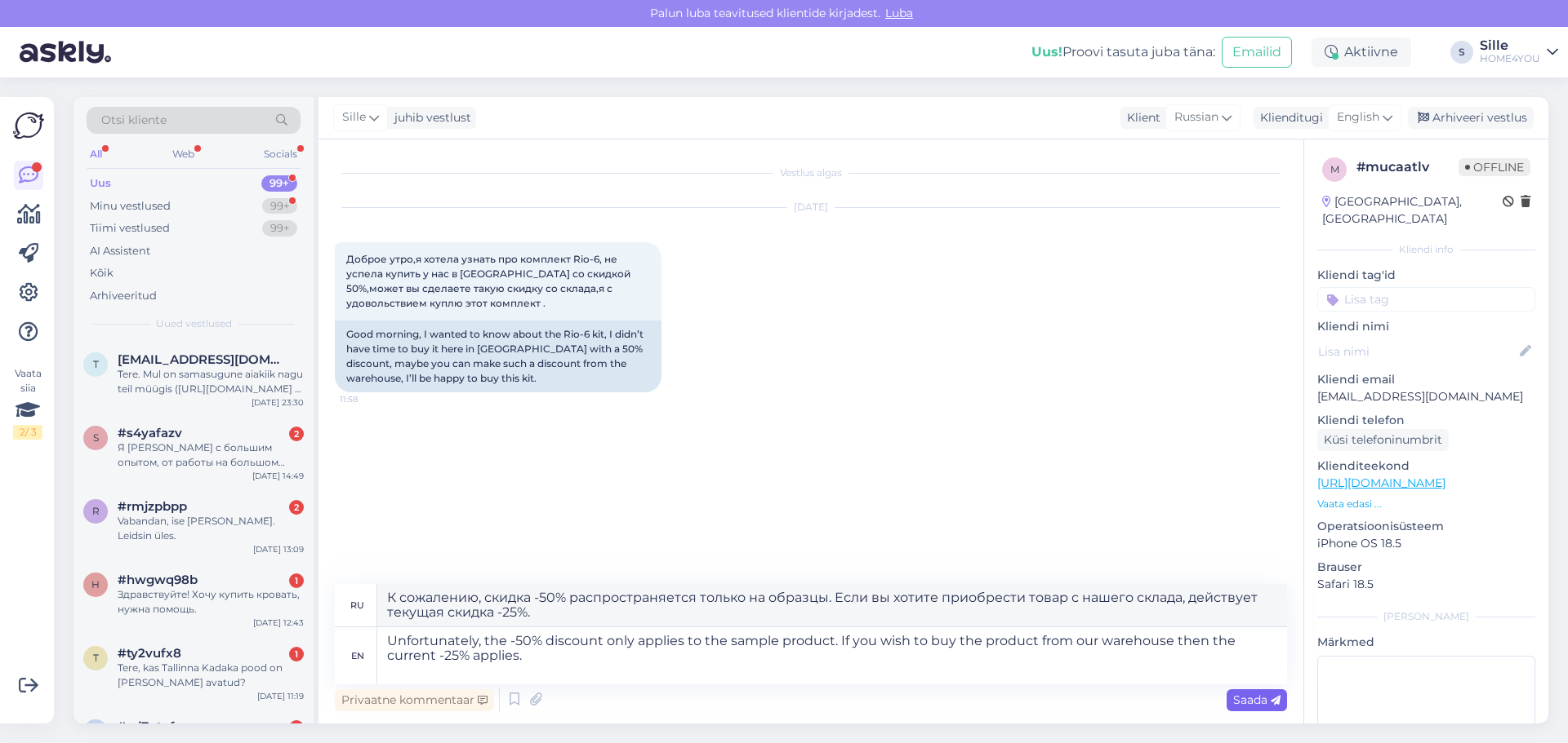
click at [1264, 692] on div "Saada" at bounding box center [1256, 701] width 60 height 22
